Goal: Information Seeking & Learning: Learn about a topic

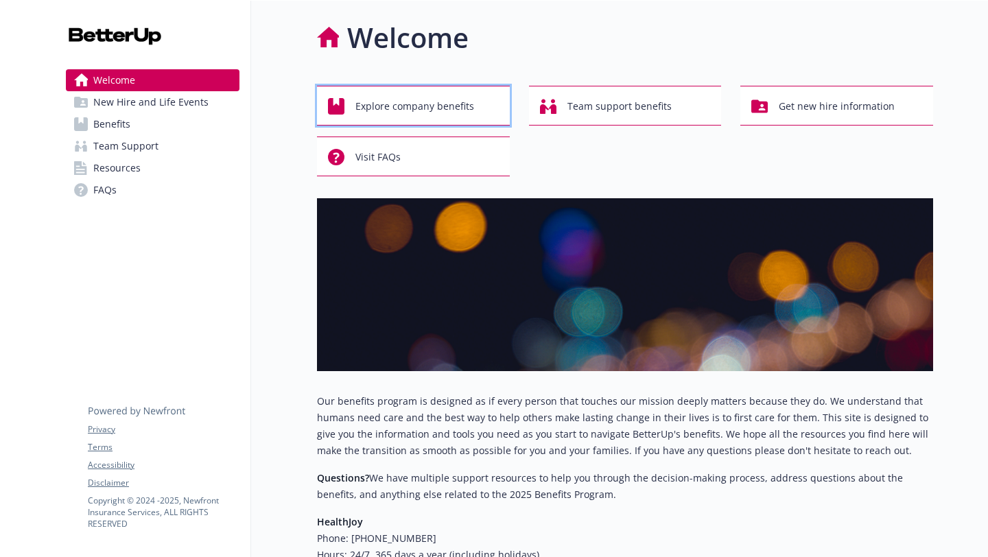
click at [432, 106] on span "Explore company benefits" at bounding box center [414, 106] width 119 height 26
